Goal: Task Accomplishment & Management: Use online tool/utility

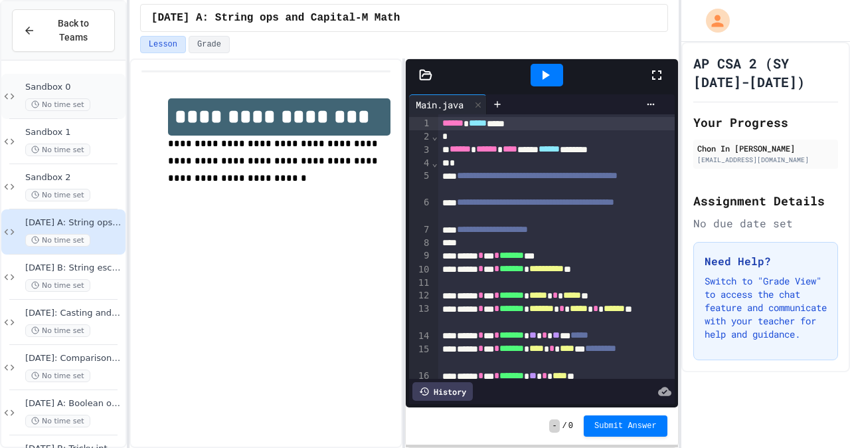
click at [97, 82] on span "Sandbox 0" at bounding box center [74, 87] width 98 height 11
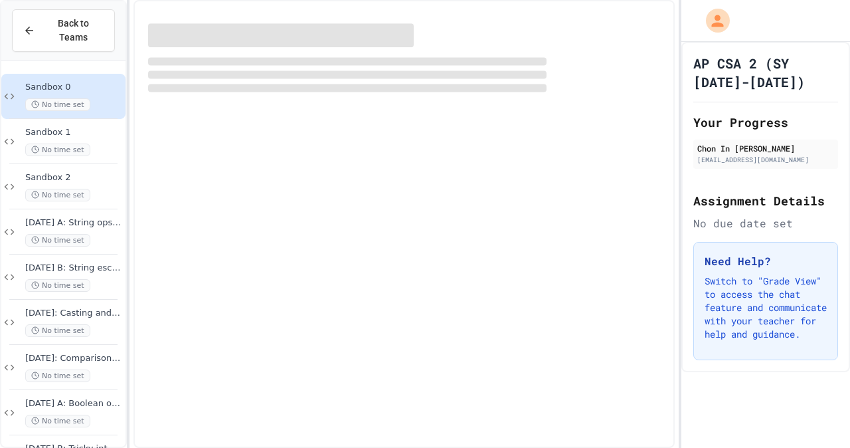
scroll to position [4, 0]
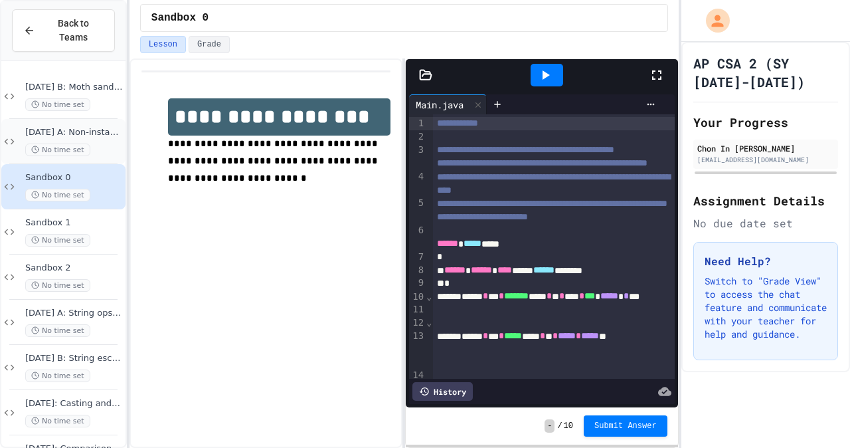
click at [94, 119] on div "[DATE] A: Non-instantiated classes No time set" at bounding box center [63, 141] width 124 height 45
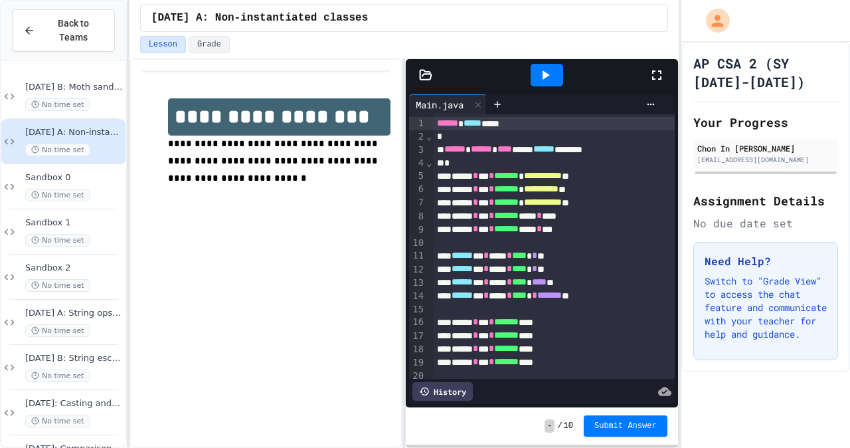
click at [659, 76] on icon at bounding box center [657, 75] width 16 height 16
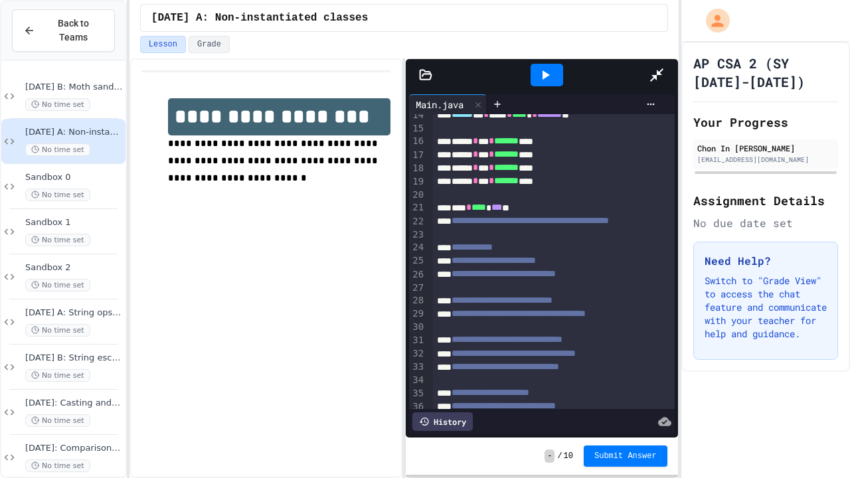
scroll to position [181, 0]
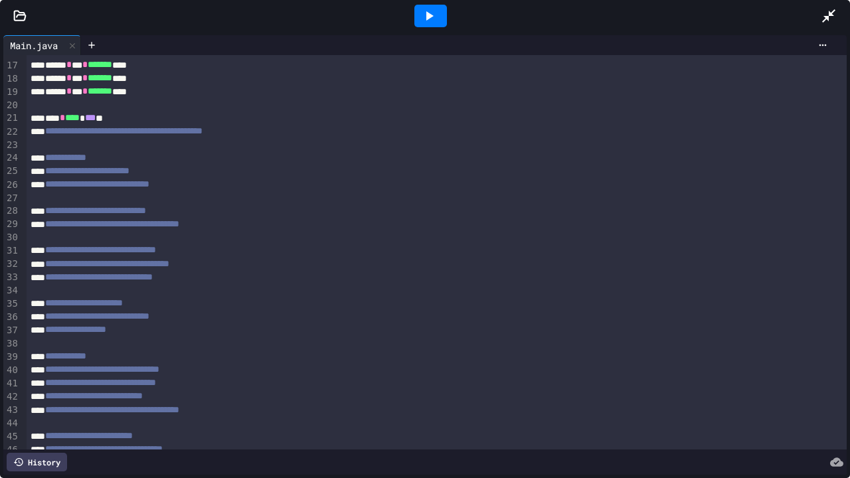
click at [346, 171] on div "**********" at bounding box center [437, 171] width 820 height 13
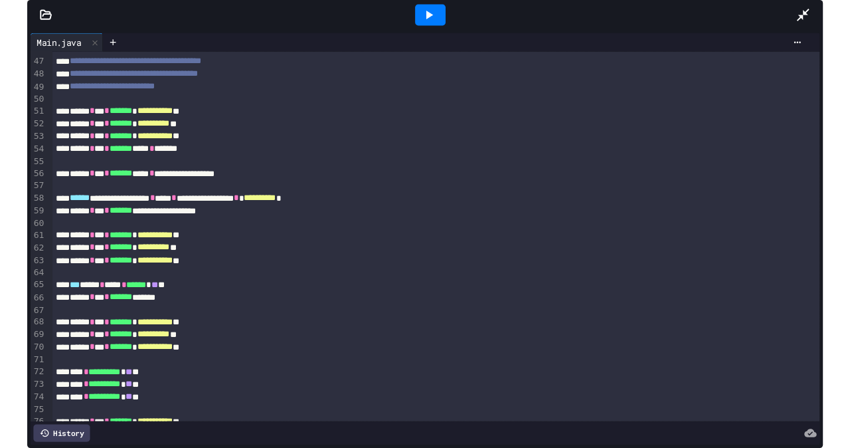
scroll to position [609, 0]
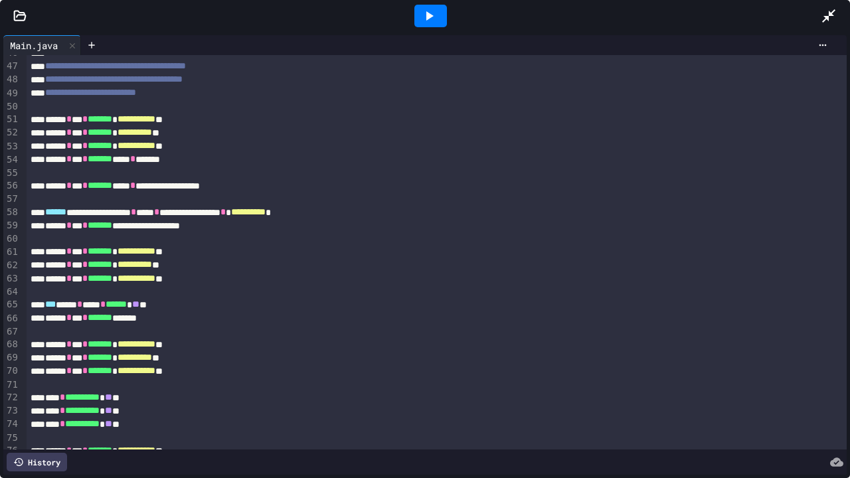
click at [836, 13] on icon at bounding box center [829, 16] width 16 height 16
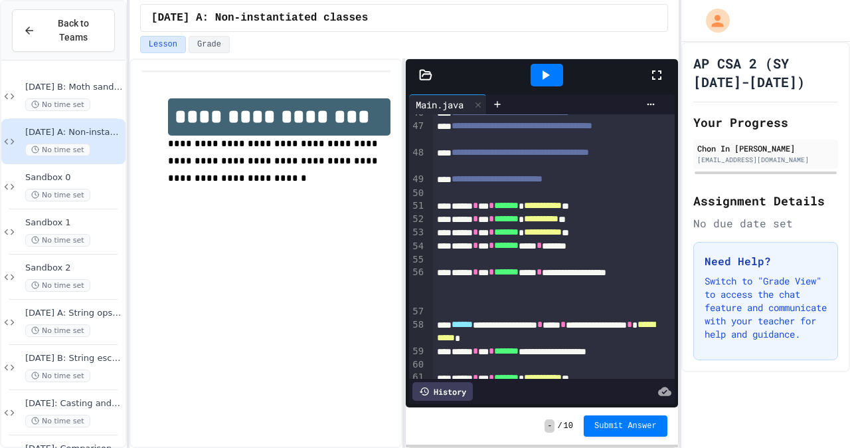
scroll to position [1, 0]
click at [98, 98] on div "No time set" at bounding box center [74, 104] width 98 height 13
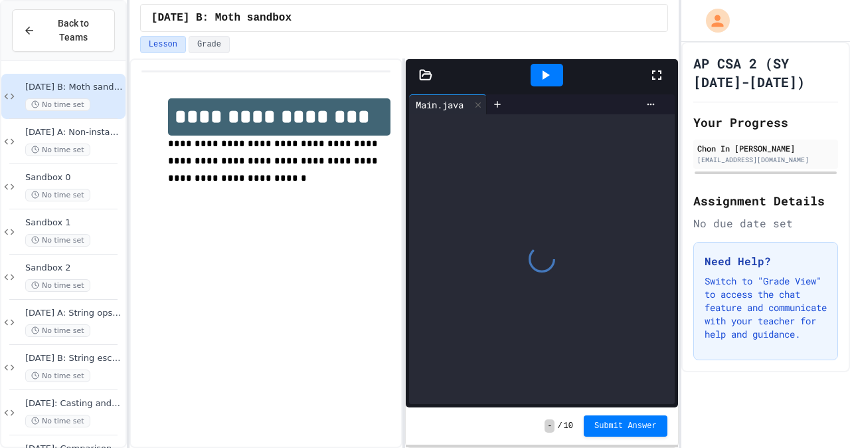
click at [339, 86] on div "**********" at bounding box center [266, 151] width 249 height 133
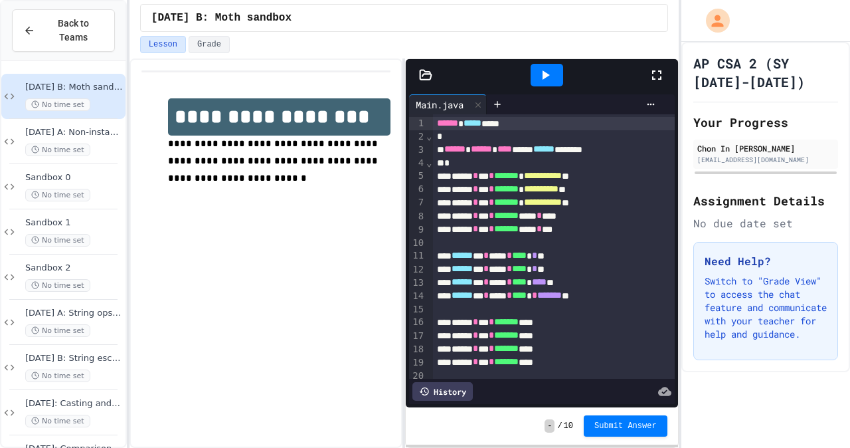
click at [660, 71] on icon at bounding box center [657, 75] width 16 height 16
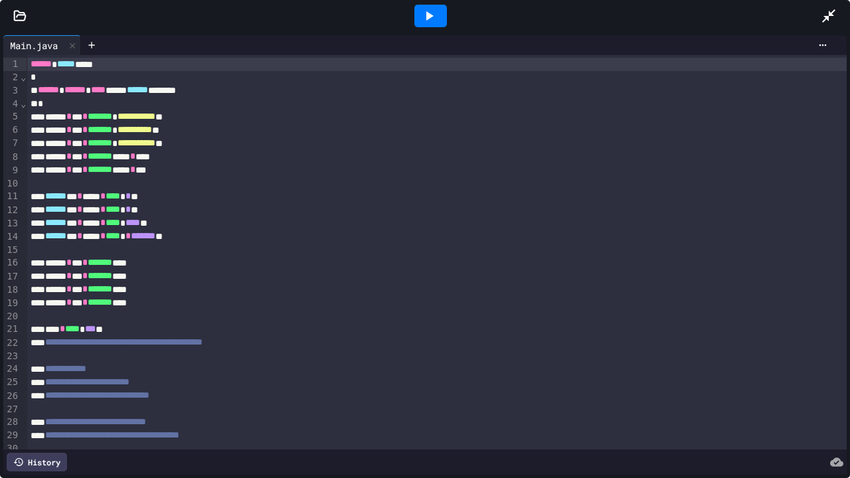
click at [11, 12] on div at bounding box center [20, 15] width 40 height 13
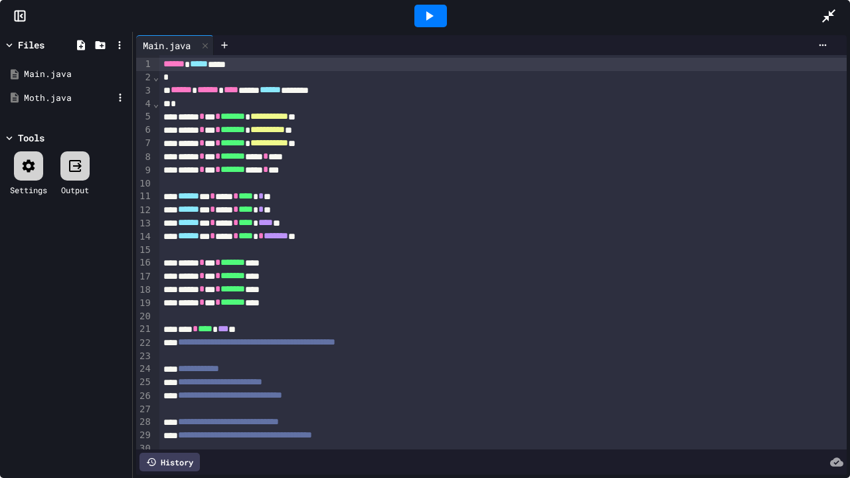
click at [55, 104] on div "Moth.java" at bounding box center [68, 98] width 89 height 13
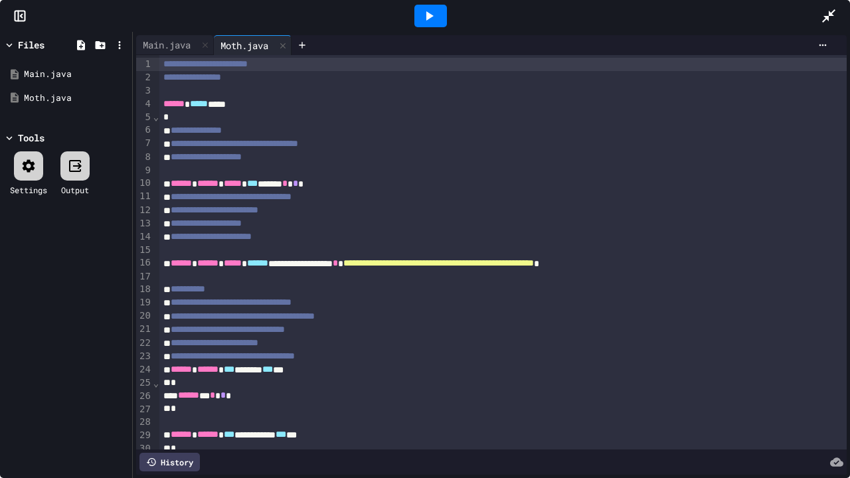
click at [192, 55] on div "**********" at bounding box center [503, 367] width 688 height 625
click at [188, 51] on div "Main.java" at bounding box center [166, 45] width 61 height 14
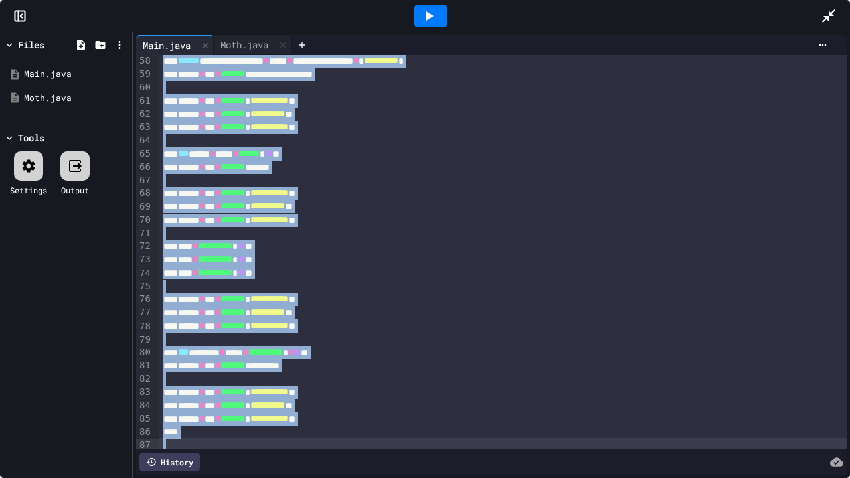
scroll to position [803, 0]
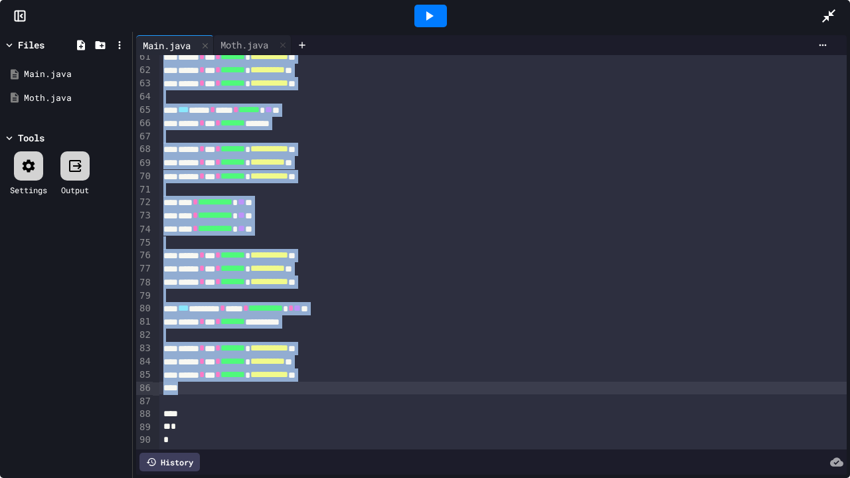
drag, startPoint x: 187, startPoint y: 189, endPoint x: 392, endPoint y: 383, distance: 282.0
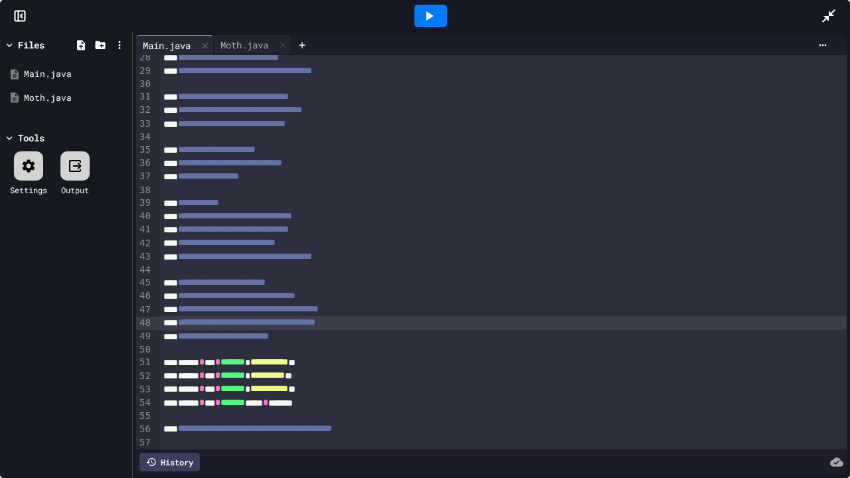
drag, startPoint x: 409, startPoint y: 328, endPoint x: 403, endPoint y: 318, distance: 12.0
click at [316, 327] on span "**********" at bounding box center [247, 322] width 138 height 9
click at [446, 19] on div at bounding box center [431, 16] width 33 height 23
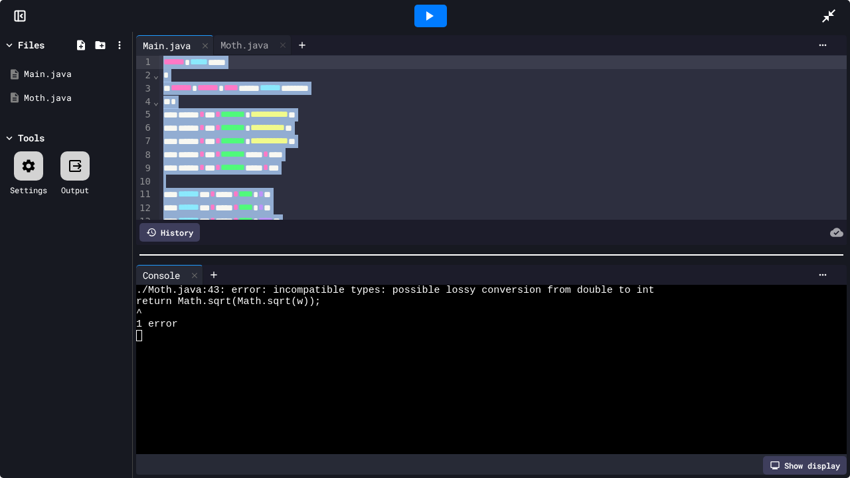
scroll to position [0, 0]
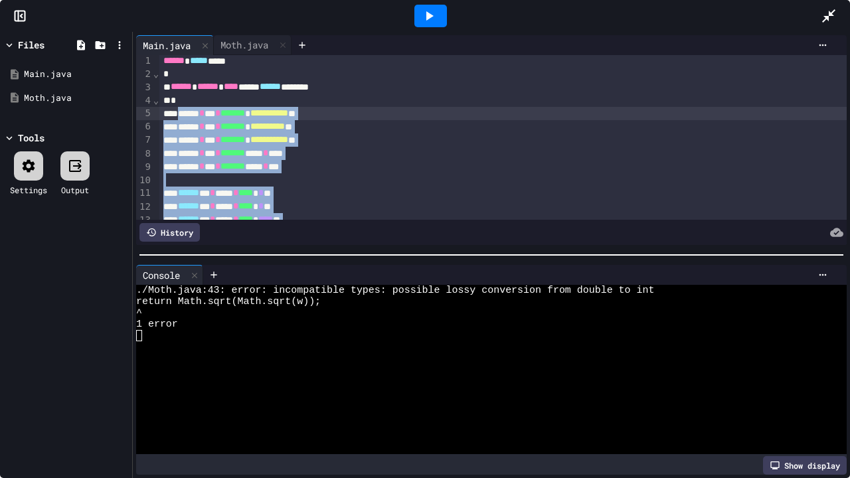
drag, startPoint x: 293, startPoint y: 134, endPoint x: 185, endPoint y: 114, distance: 109.5
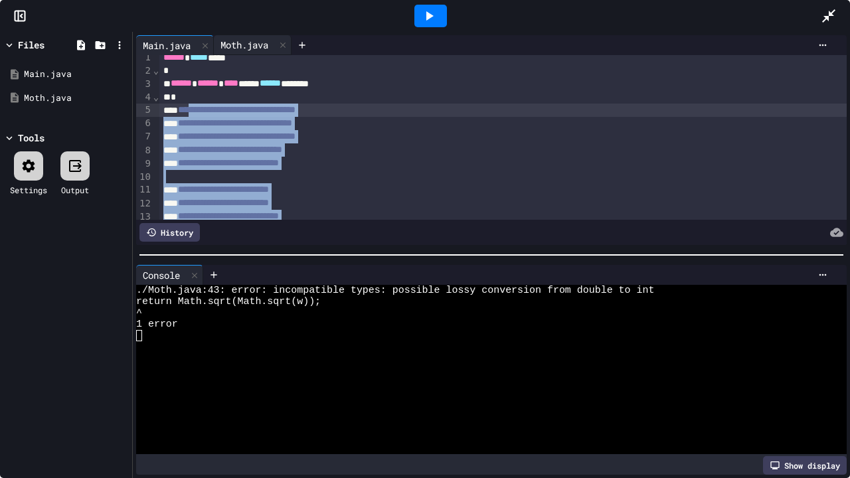
click at [251, 49] on div "Moth.java" at bounding box center [244, 45] width 61 height 14
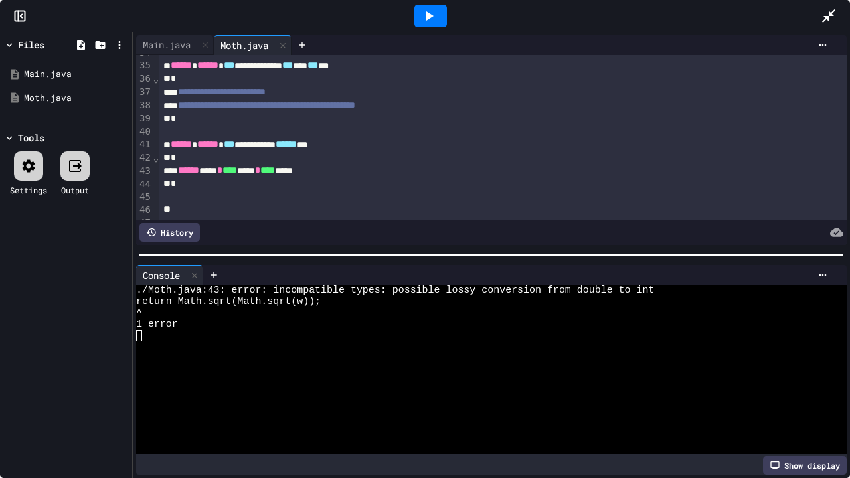
scroll to position [460, 0]
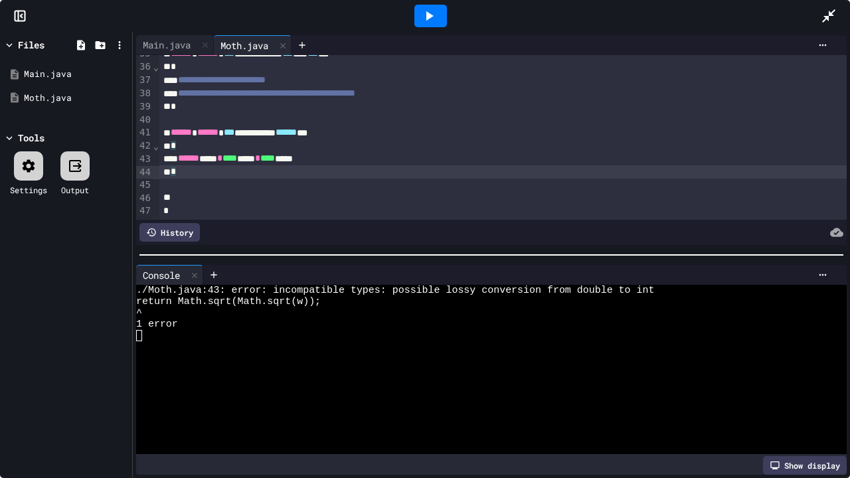
click at [306, 169] on div "*" at bounding box center [503, 171] width 688 height 13
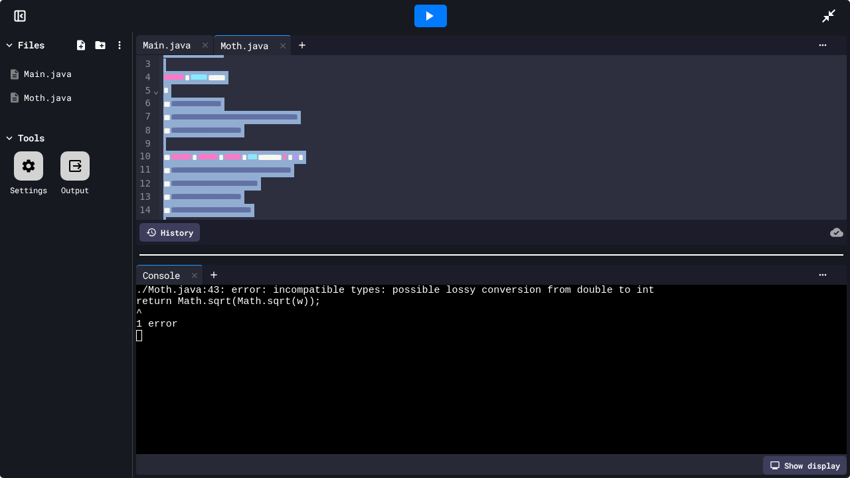
scroll to position [0, 0]
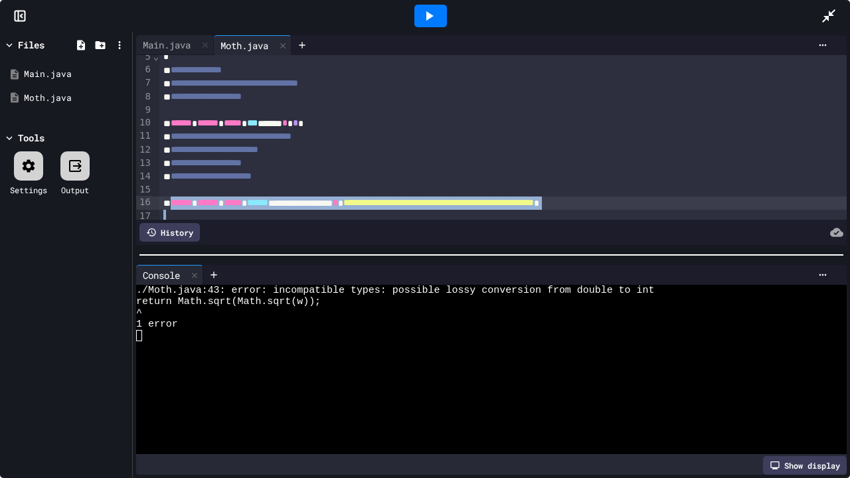
drag, startPoint x: 300, startPoint y: 170, endPoint x: 175, endPoint y: 205, distance: 129.6
click at [175, 205] on div "**********" at bounding box center [503, 307] width 688 height 625
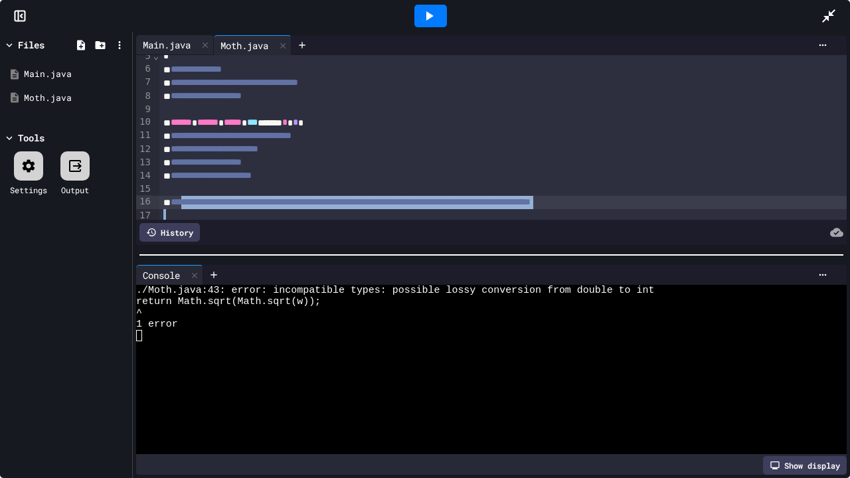
click at [185, 52] on div "Main.java" at bounding box center [175, 45] width 78 height 20
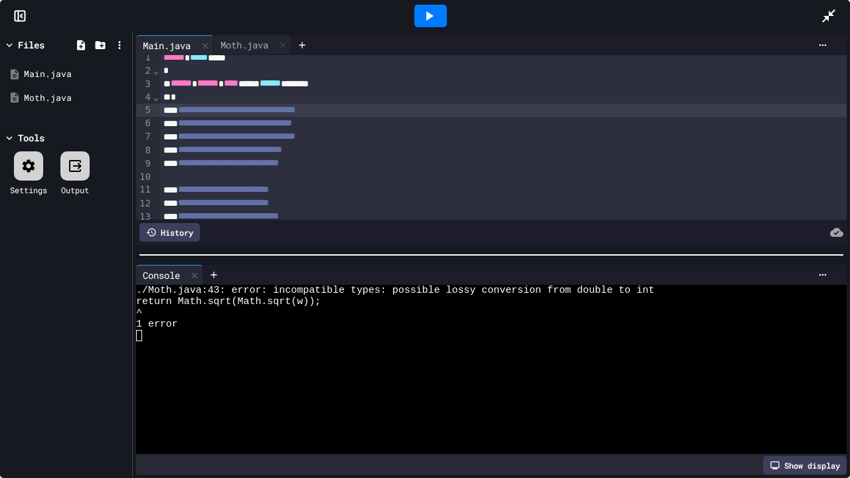
click at [429, 15] on icon at bounding box center [429, 16] width 16 height 16
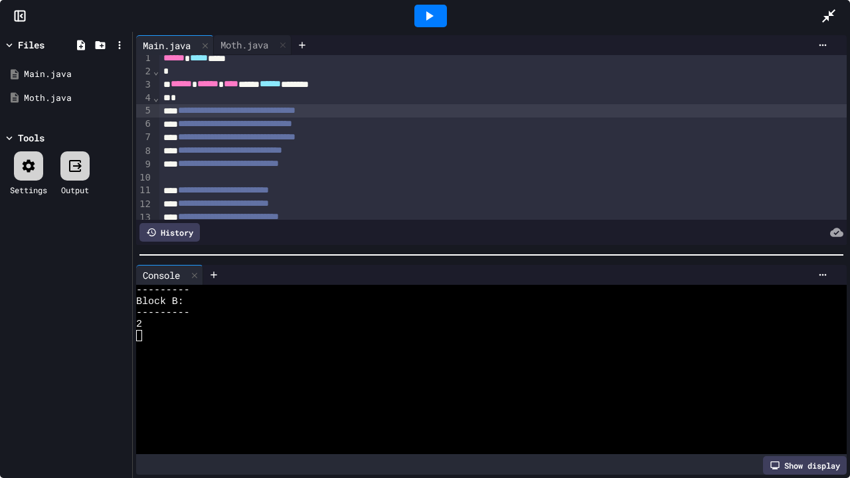
scroll to position [11, 0]
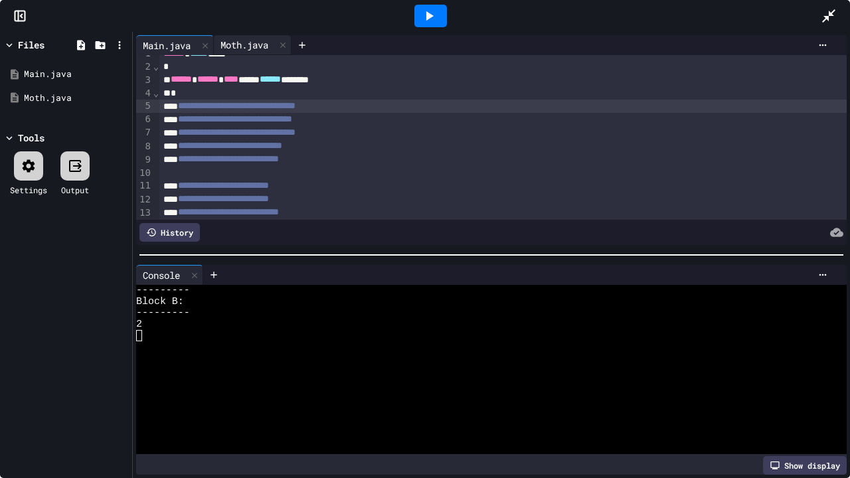
click at [248, 47] on div "Moth.java" at bounding box center [244, 45] width 61 height 14
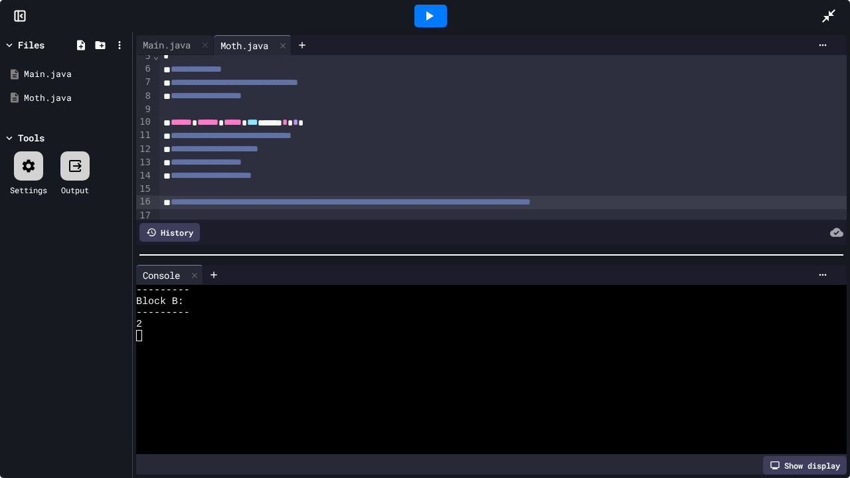
click at [298, 125] on span "*" at bounding box center [295, 122] width 5 height 9
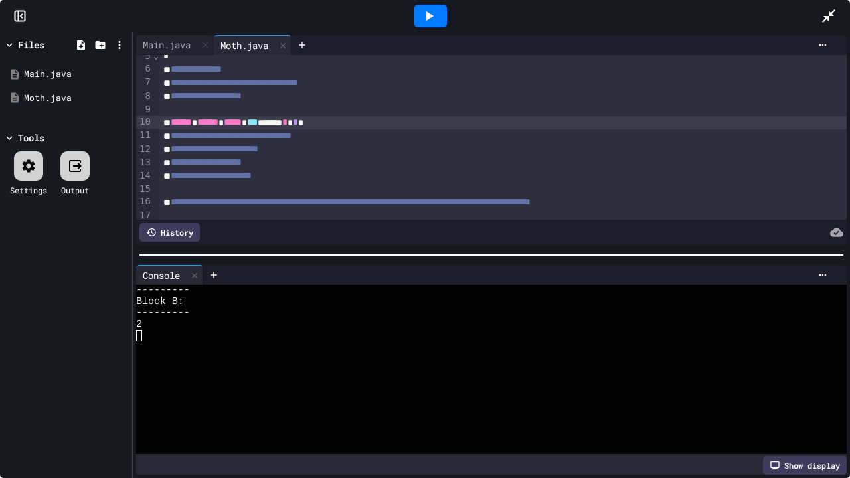
click at [430, 13] on icon at bounding box center [429, 16] width 16 height 16
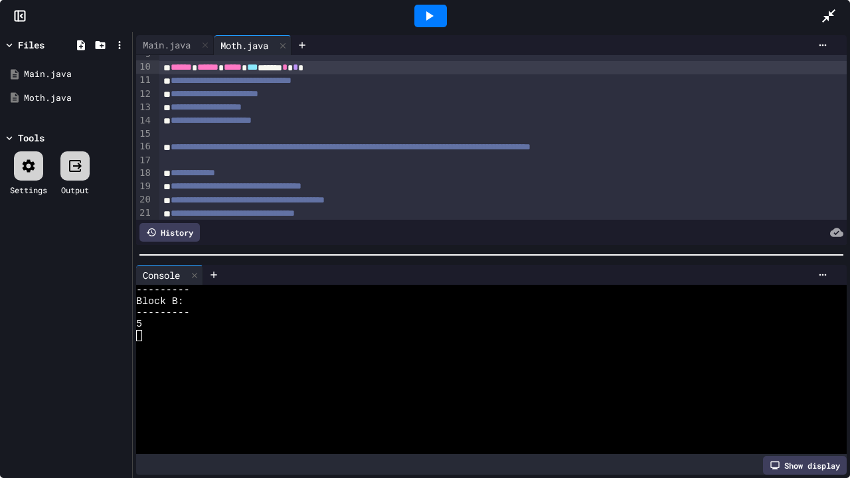
scroll to position [112, 0]
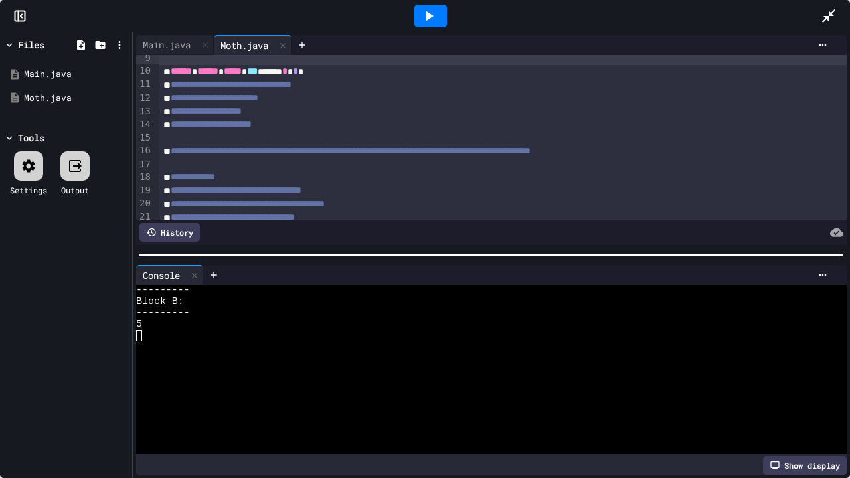
click at [198, 56] on div at bounding box center [503, 58] width 688 height 13
click at [192, 50] on div "Main.java" at bounding box center [166, 45] width 61 height 14
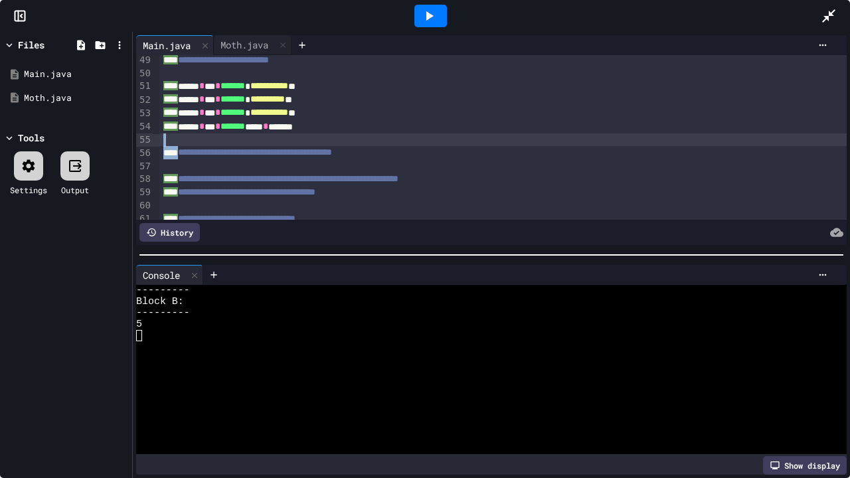
scroll to position [640, 0]
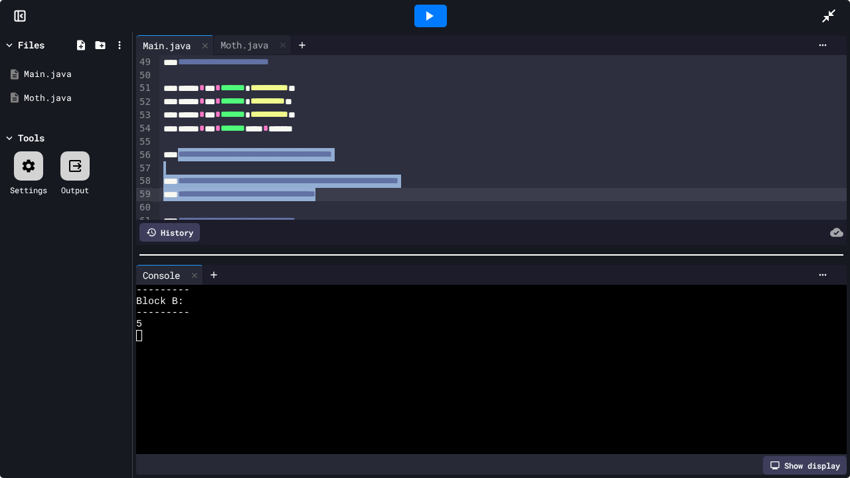
drag, startPoint x: 187, startPoint y: 145, endPoint x: 444, endPoint y: 197, distance: 261.5
click at [444, 197] on div "**********" at bounding box center [503, 14] width 688 height 1197
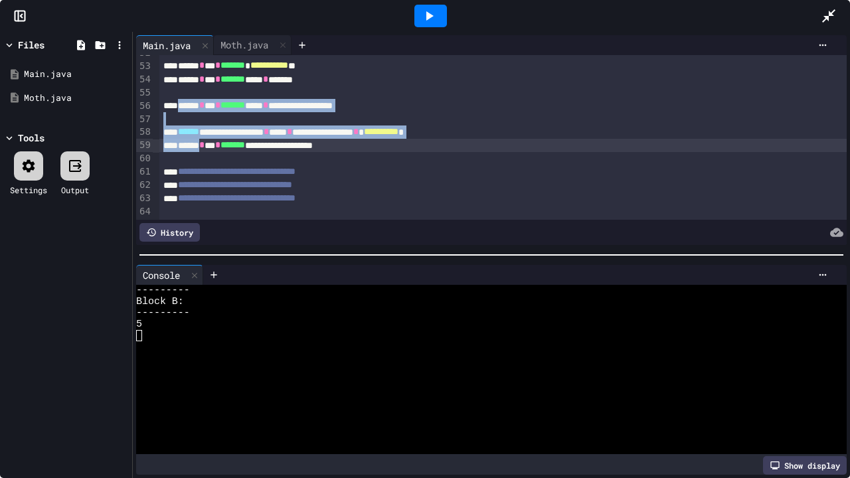
scroll to position [694, 0]
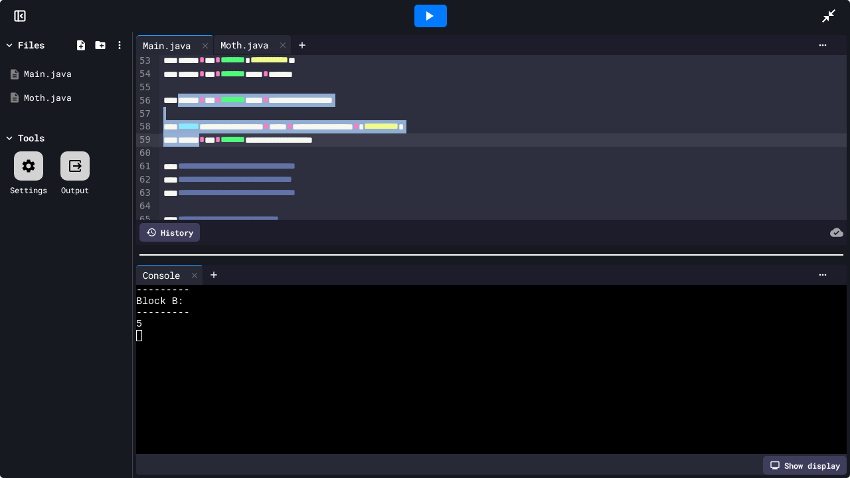
click at [231, 37] on div "Moth.java" at bounding box center [253, 45] width 78 height 20
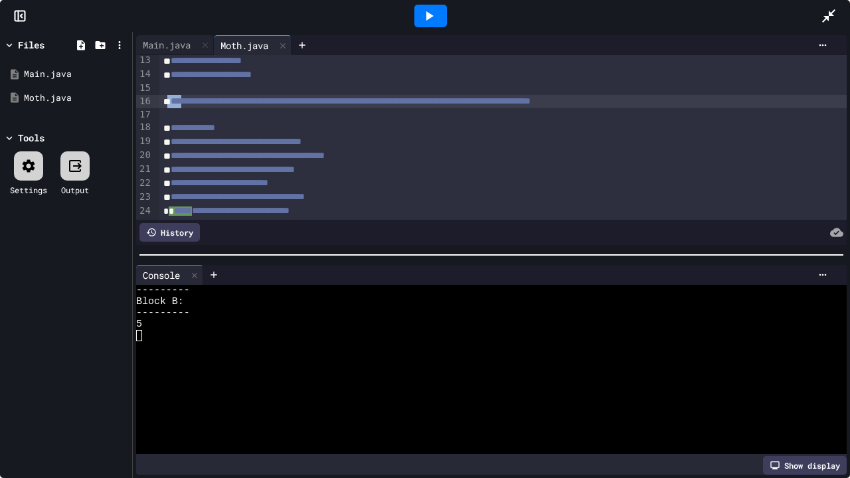
scroll to position [165, 0]
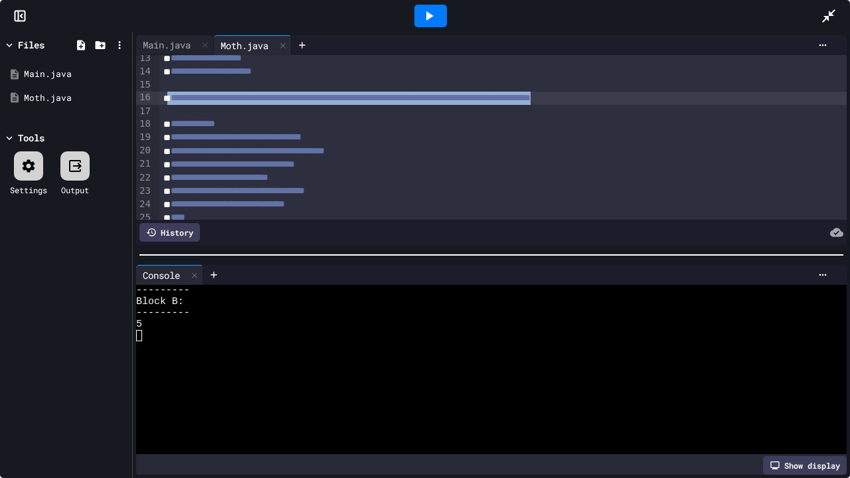
drag, startPoint x: 171, startPoint y: 98, endPoint x: 781, endPoint y: 99, distance: 610.6
click at [781, 99] on div "**********" at bounding box center [503, 98] width 688 height 13
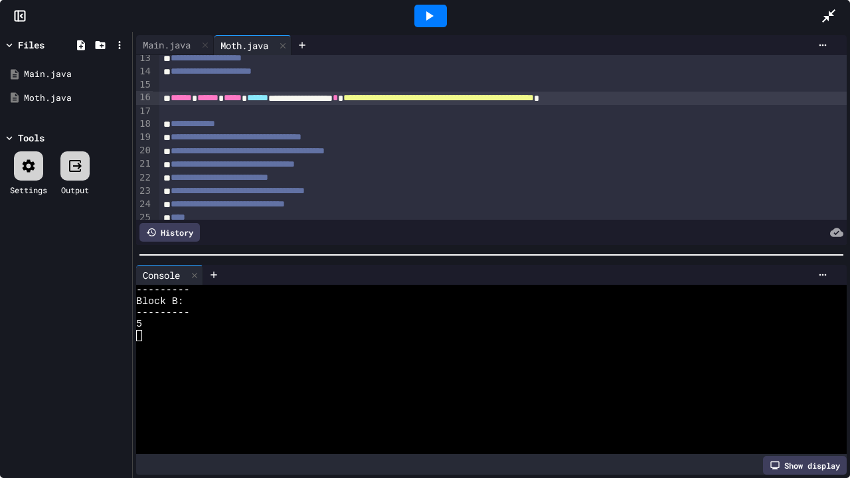
click at [402, 86] on div at bounding box center [503, 84] width 688 height 13
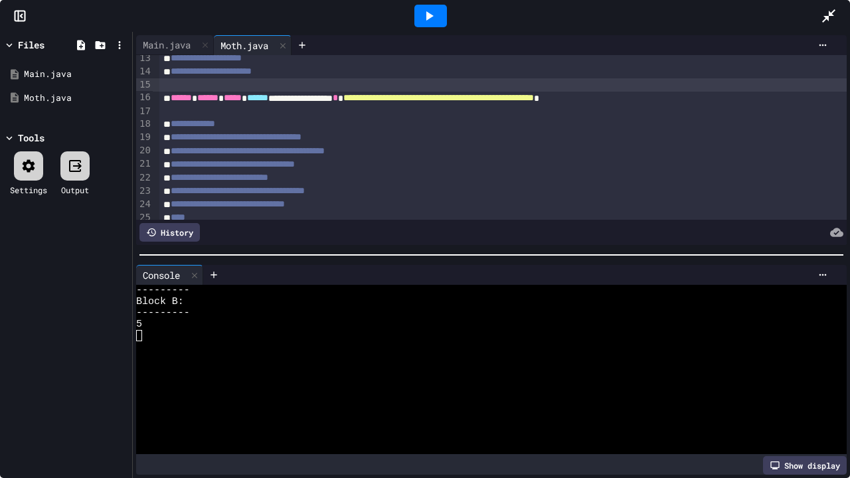
click at [441, 17] on div at bounding box center [431, 16] width 33 height 23
click at [441, 17] on div "Loading" at bounding box center [431, 16] width 76 height 23
click at [434, 23] on div at bounding box center [431, 16] width 33 height 23
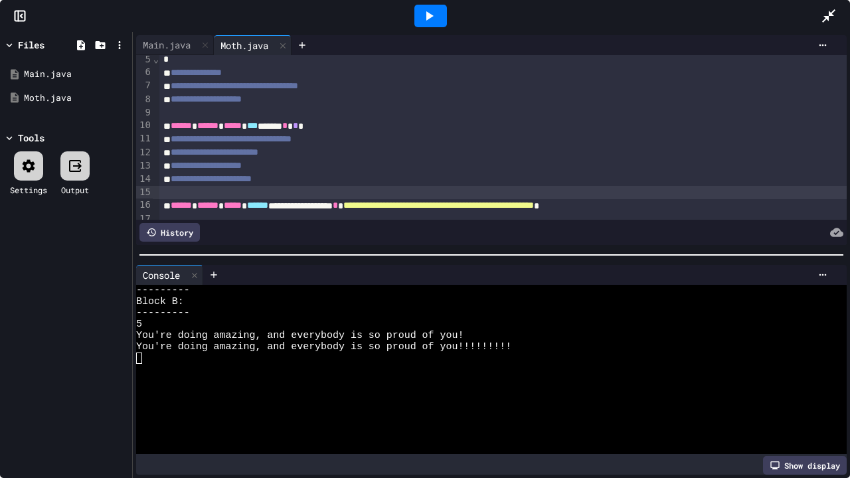
scroll to position [56, 0]
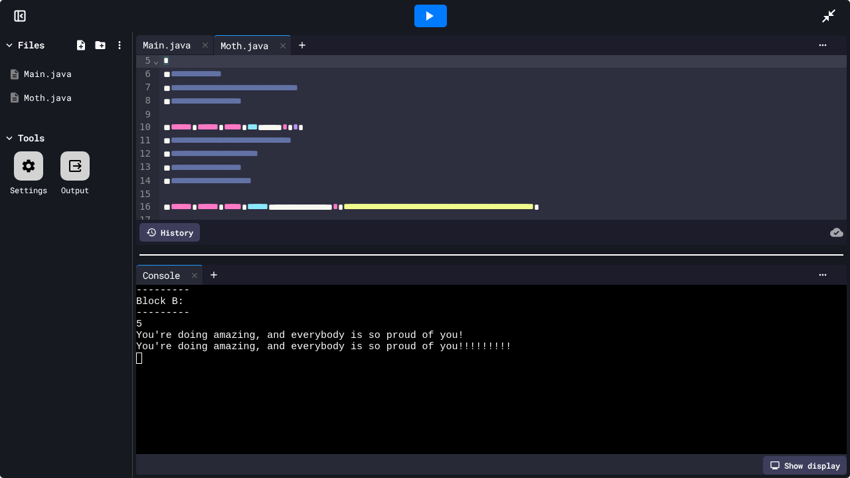
click at [186, 55] on div "*" at bounding box center [503, 60] width 688 height 13
click at [186, 51] on div "Main.java" at bounding box center [166, 45] width 61 height 14
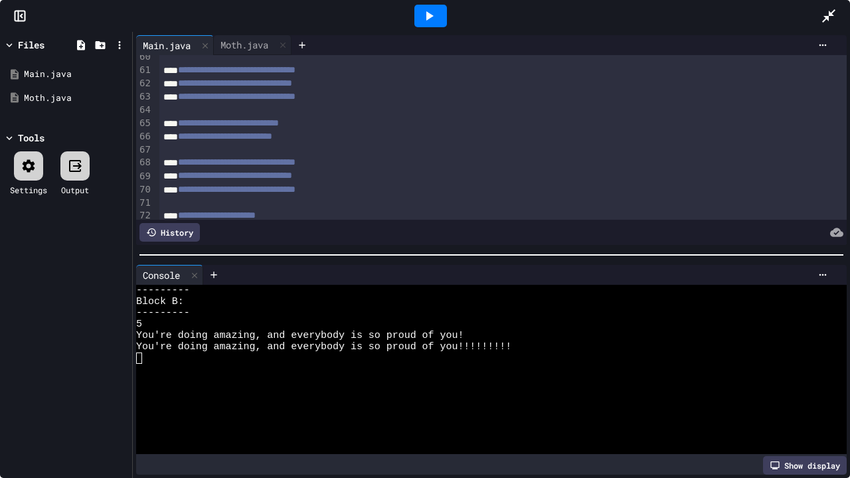
scroll to position [795, 0]
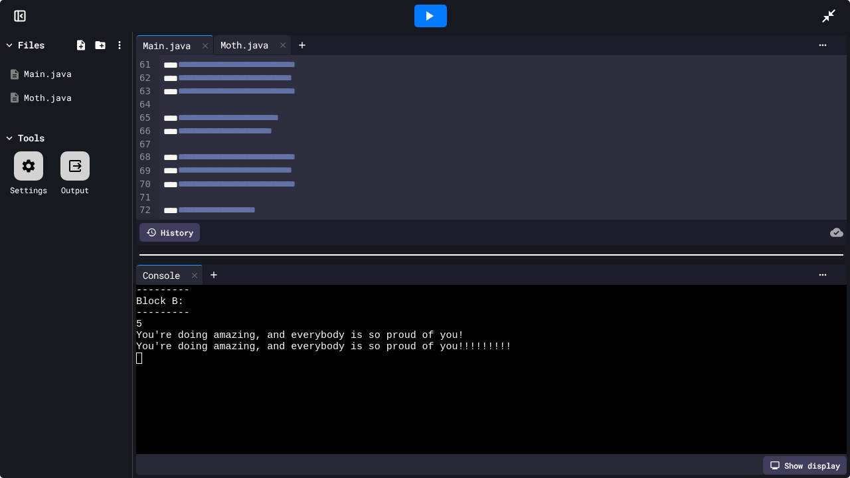
click at [237, 53] on div "Moth.java" at bounding box center [253, 45] width 78 height 20
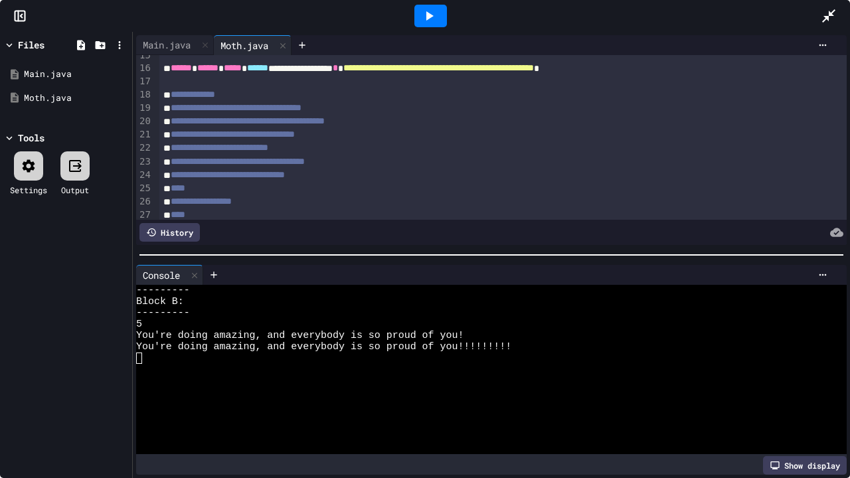
scroll to position [202, 0]
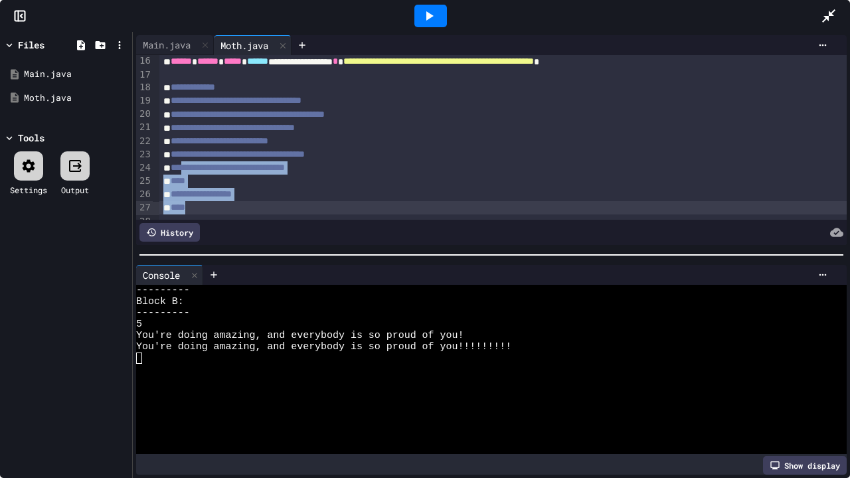
drag, startPoint x: 190, startPoint y: 167, endPoint x: 205, endPoint y: 205, distance: 40.8
click at [205, 205] on div "**********" at bounding box center [503, 167] width 688 height 629
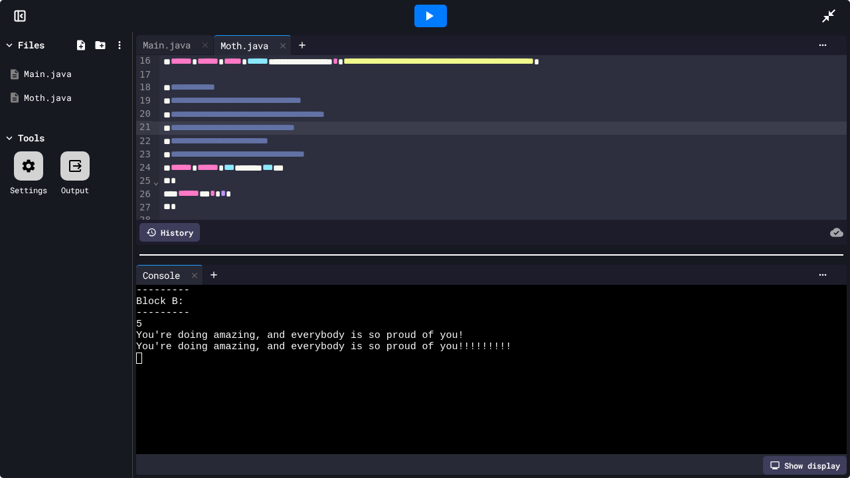
click at [413, 130] on div "**********" at bounding box center [503, 128] width 688 height 13
click at [163, 51] on div "Main.java" at bounding box center [166, 45] width 61 height 14
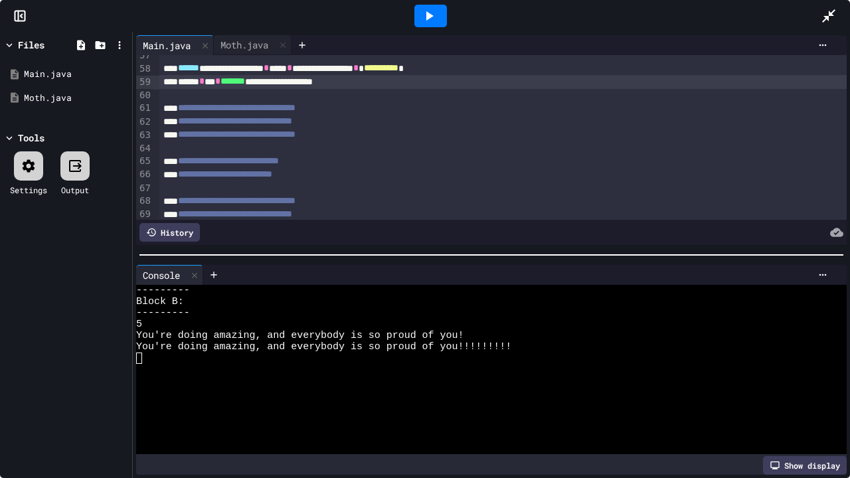
scroll to position [761, 0]
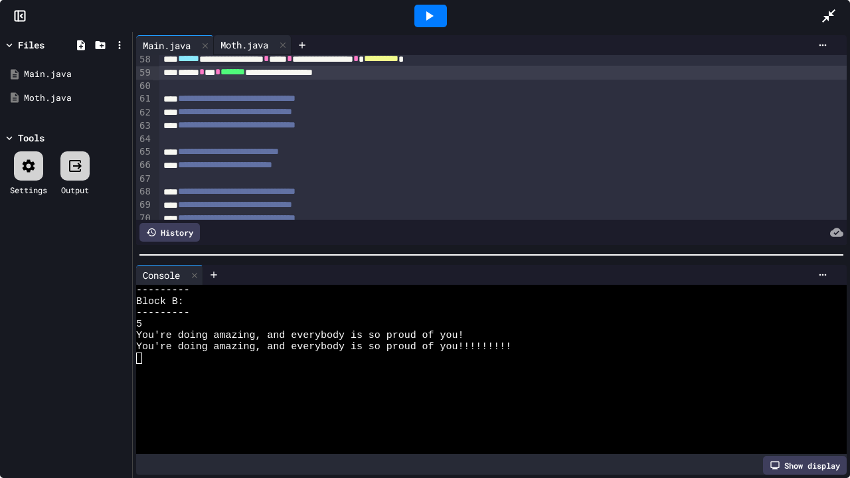
click at [241, 47] on div "Moth.java" at bounding box center [244, 45] width 61 height 14
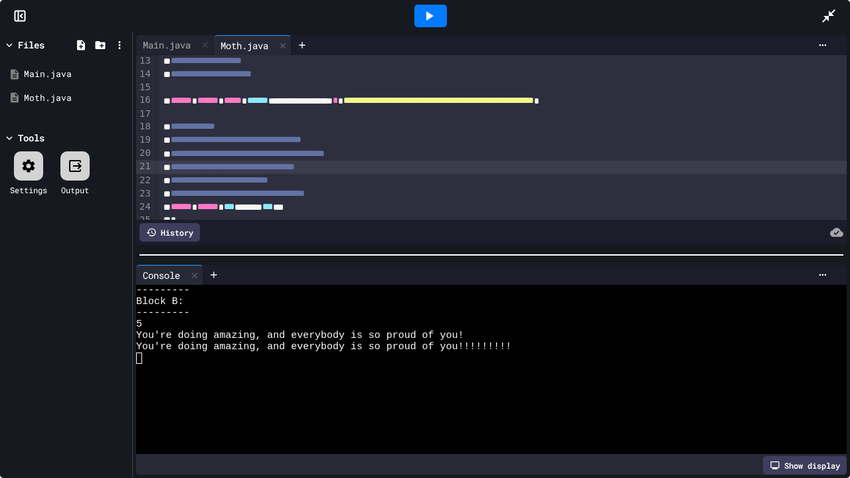
scroll to position [204, 0]
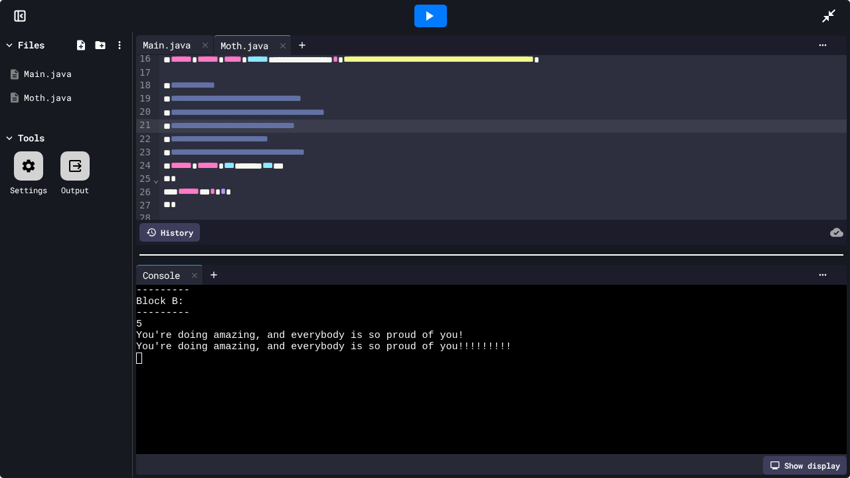
click at [153, 39] on div "Main.java" at bounding box center [166, 45] width 61 height 14
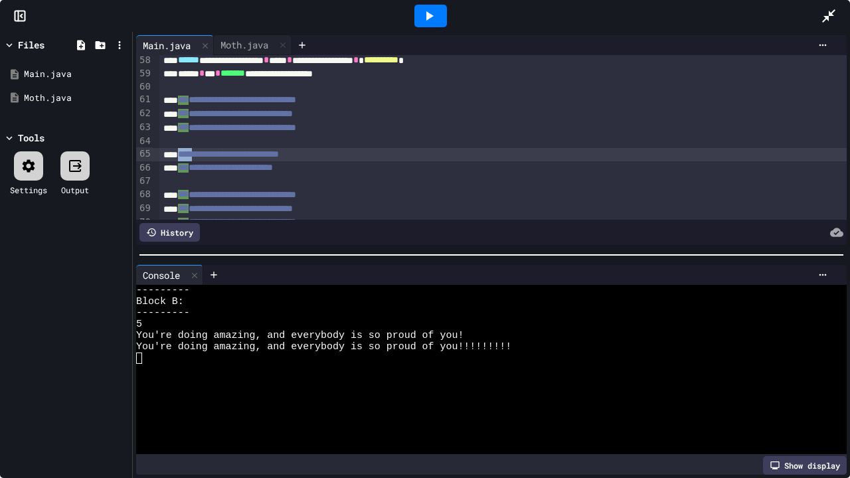
scroll to position [761, 0]
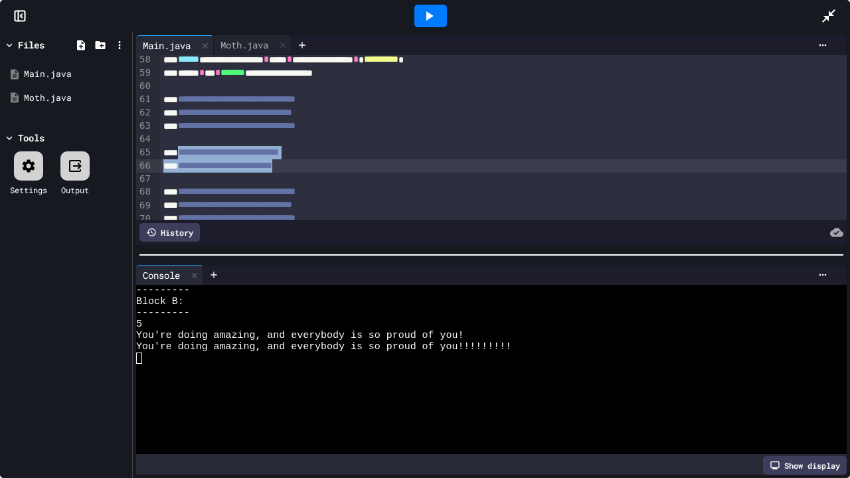
drag, startPoint x: 185, startPoint y: 153, endPoint x: 345, endPoint y: 162, distance: 160.4
click at [439, 22] on div at bounding box center [431, 16] width 33 height 23
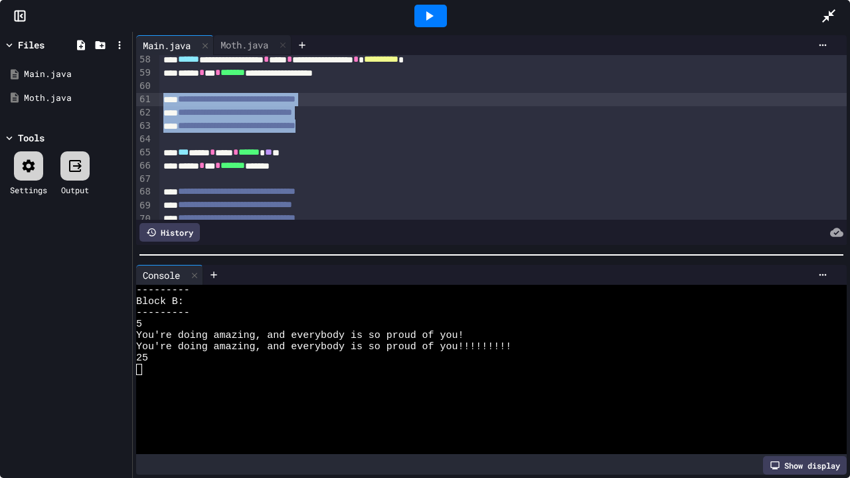
drag, startPoint x: 391, startPoint y: 128, endPoint x: 166, endPoint y: 98, distance: 227.2
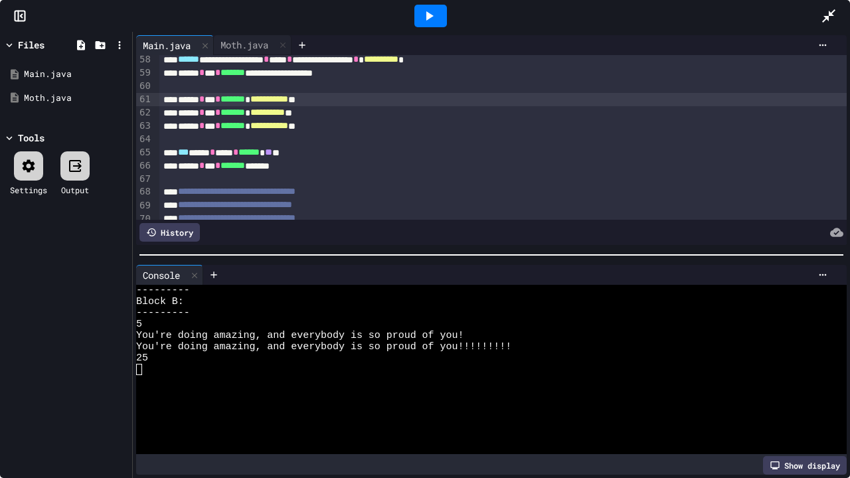
click at [427, 9] on div at bounding box center [431, 16] width 33 height 23
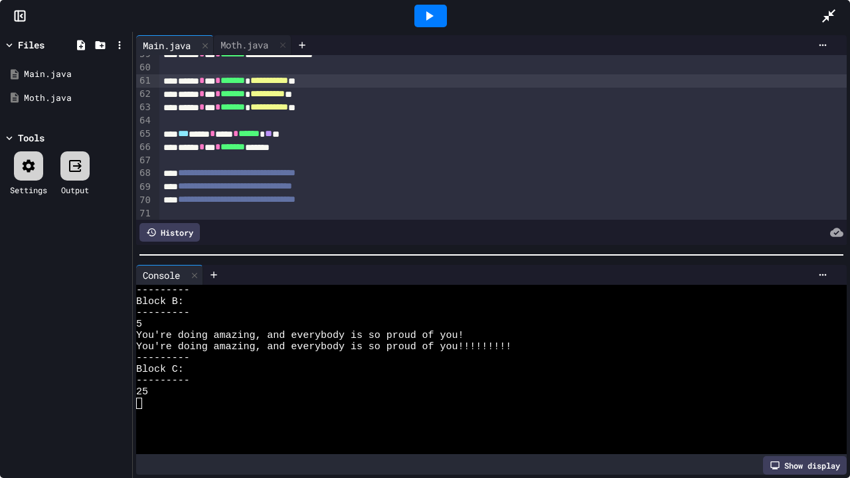
scroll to position [781, 0]
click at [243, 41] on div "Moth.java" at bounding box center [244, 45] width 61 height 14
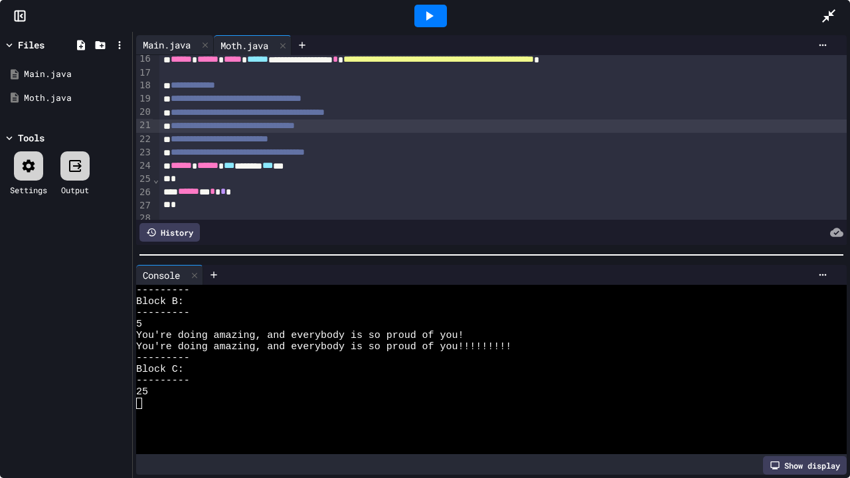
click at [183, 41] on div "Main.java" at bounding box center [166, 45] width 61 height 14
